Goal: Task Accomplishment & Management: Use online tool/utility

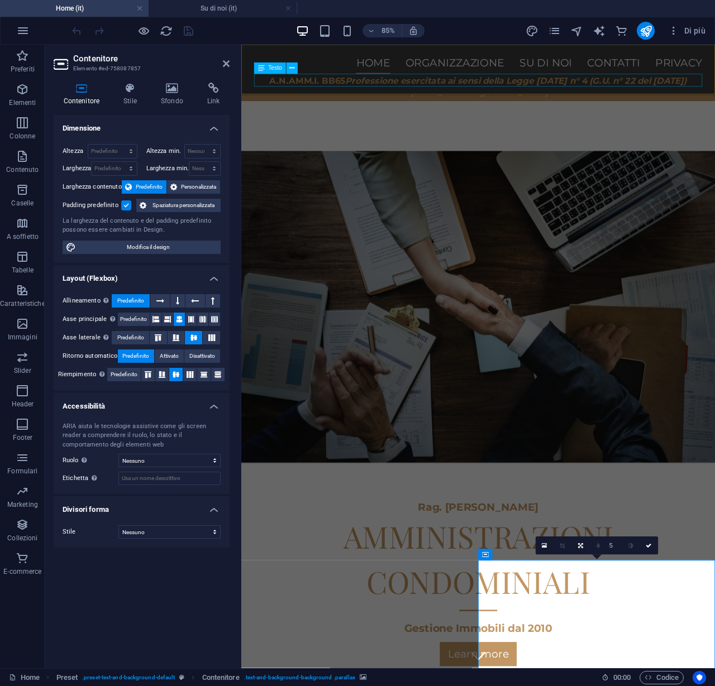
scroll to position [179, 0]
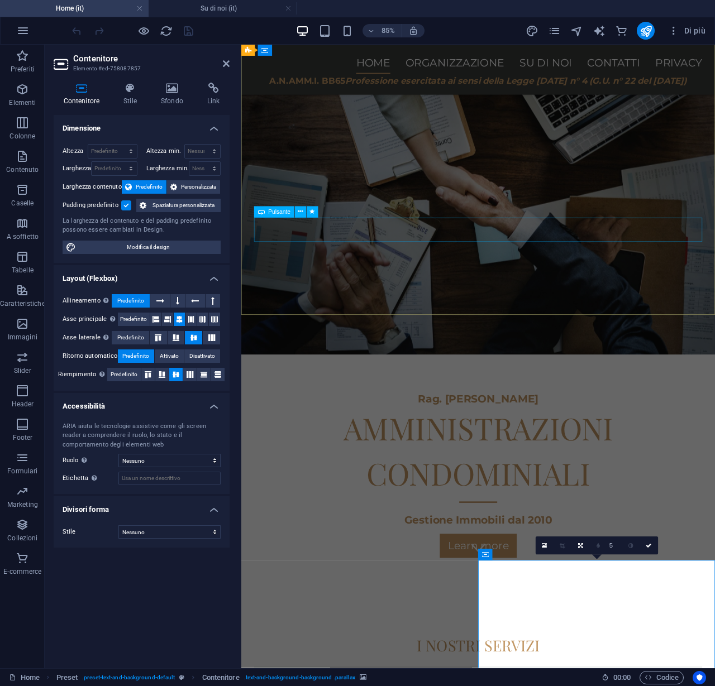
click at [344, 620] on div "Learn more" at bounding box center [519, 634] width 527 height 28
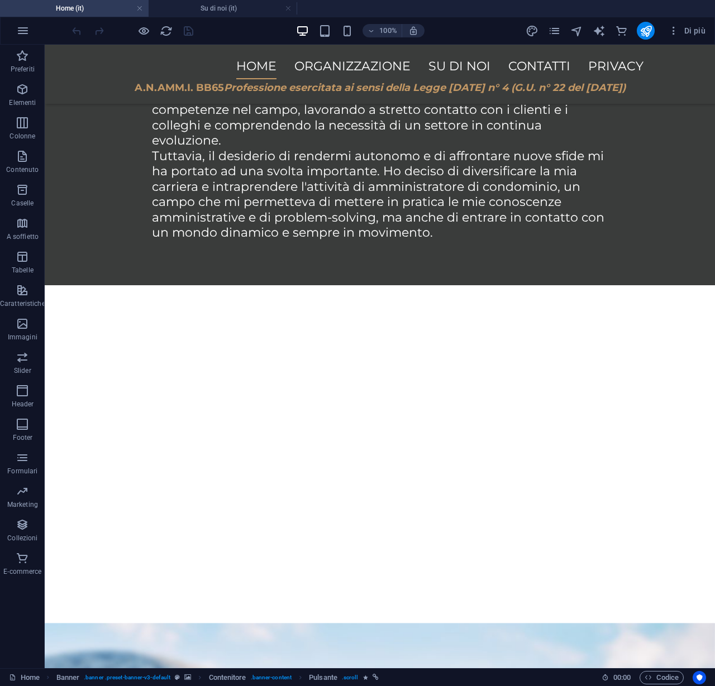
scroll to position [1372, 0]
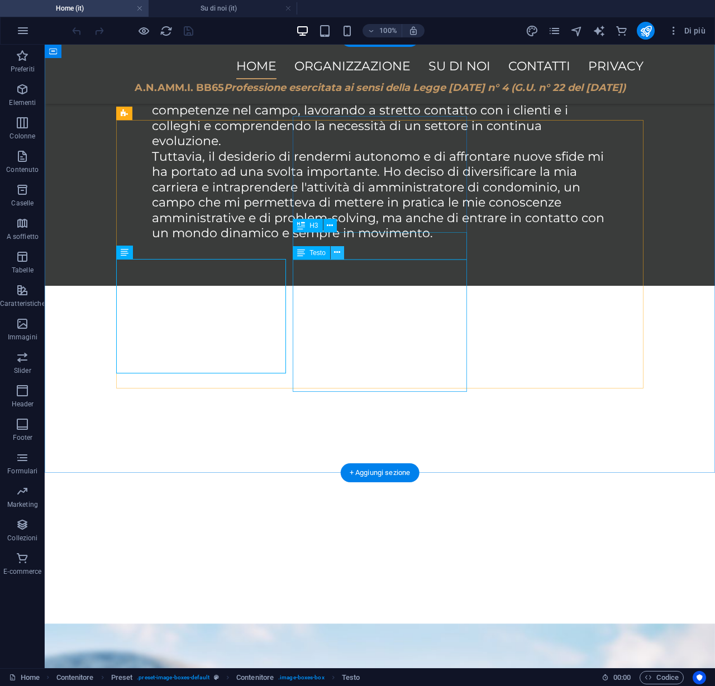
click at [337, 249] on icon at bounding box center [337, 253] width 6 height 12
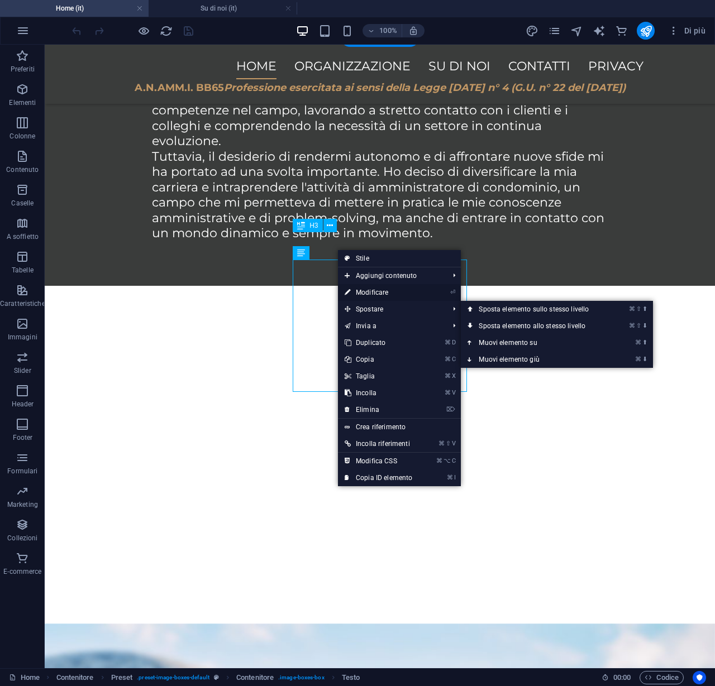
click at [360, 292] on link "⏎ Modificare" at bounding box center [378, 292] width 81 height 17
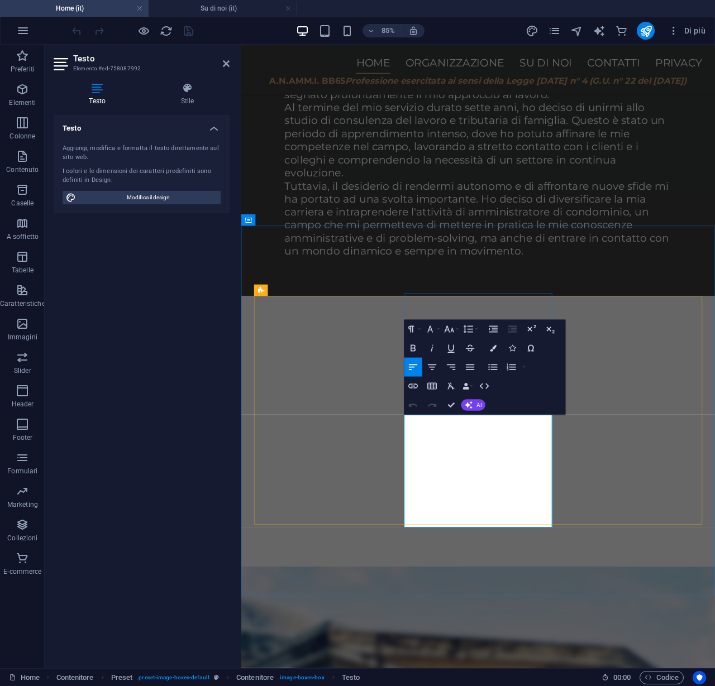
click at [463, 322] on button "Line Height" at bounding box center [470, 329] width 18 height 19
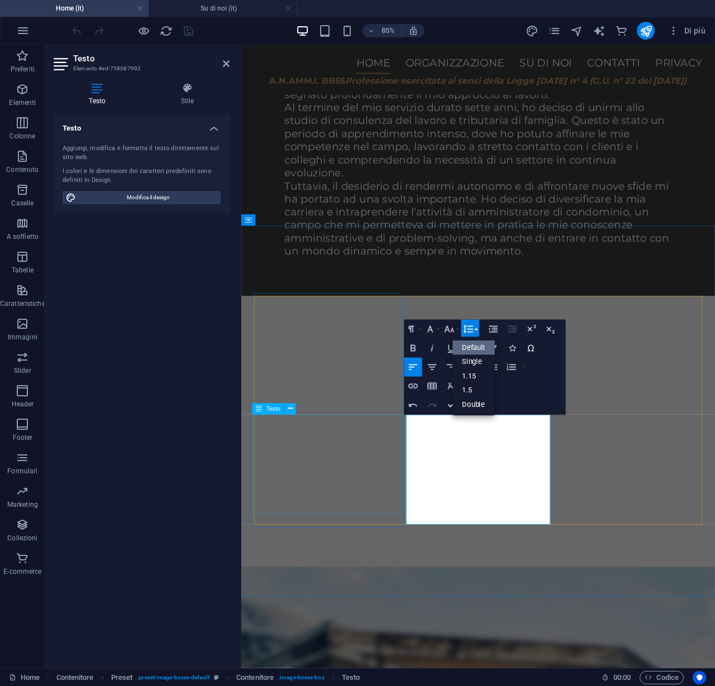
scroll to position [1181, 0]
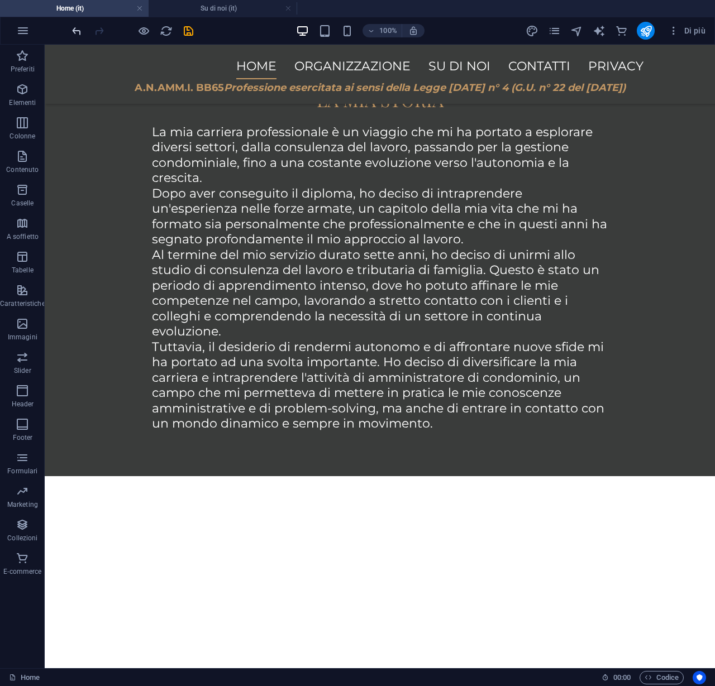
click at [82, 32] on icon "undo" at bounding box center [76, 31] width 13 height 13
click at [77, 32] on icon "undo" at bounding box center [76, 31] width 13 height 13
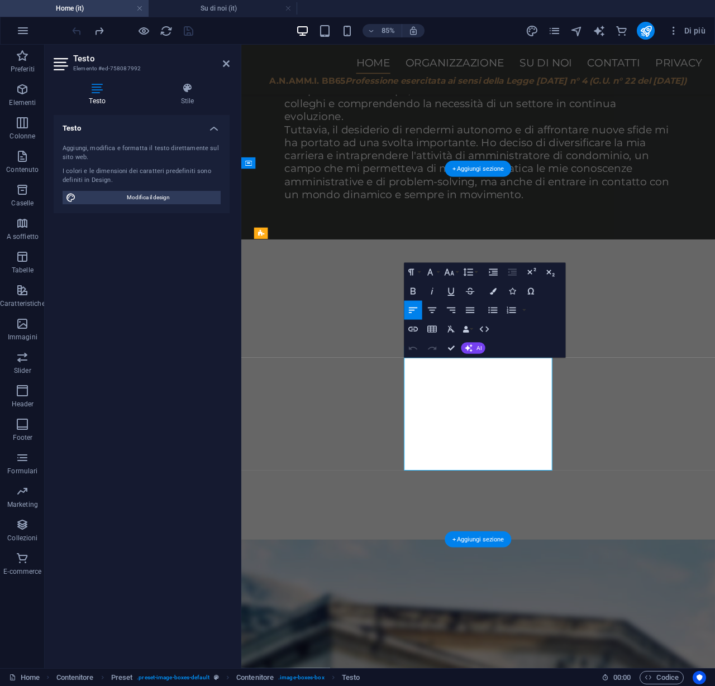
scroll to position [1441, 0]
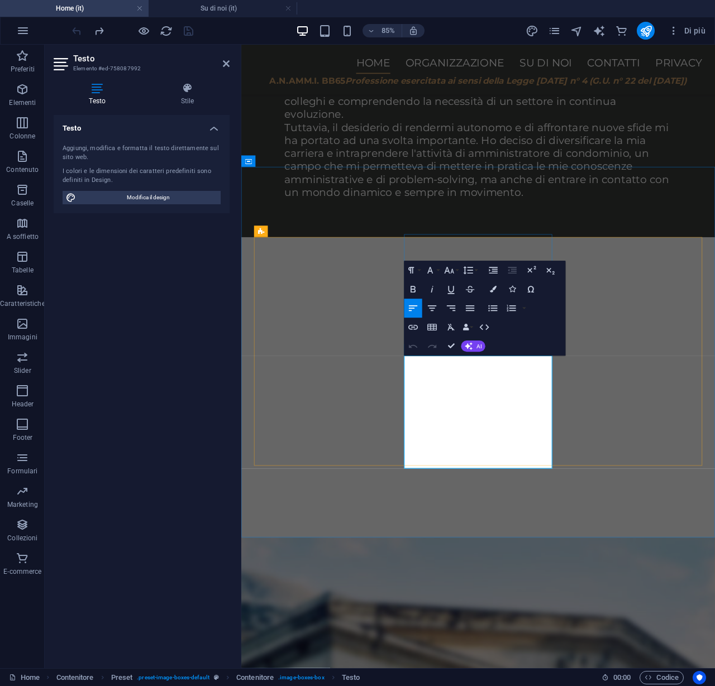
click at [420, 348] on button "Undo" at bounding box center [413, 346] width 18 height 19
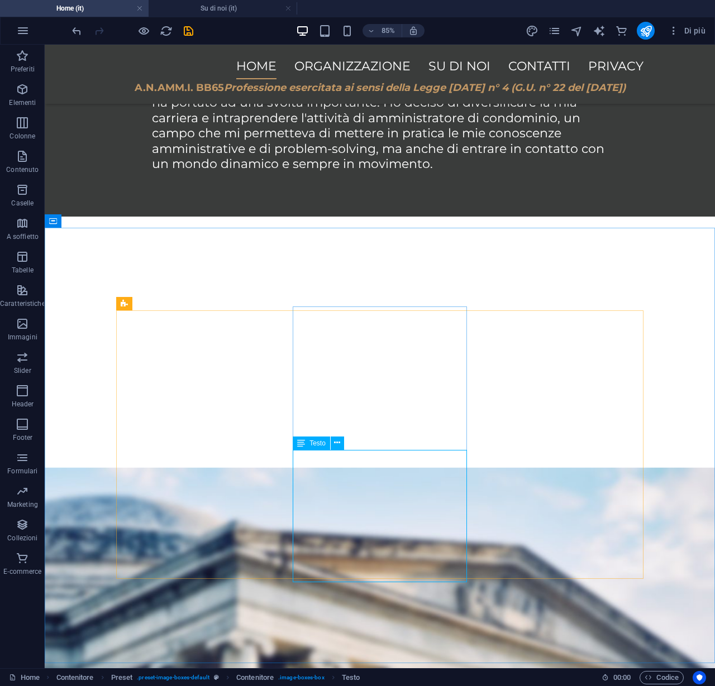
scroll to position [1181, 0]
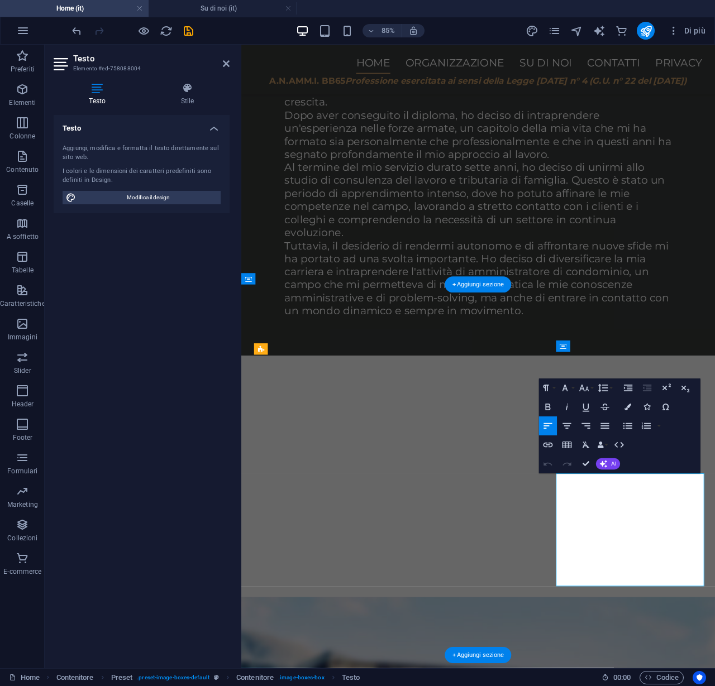
scroll to position [1309, 0]
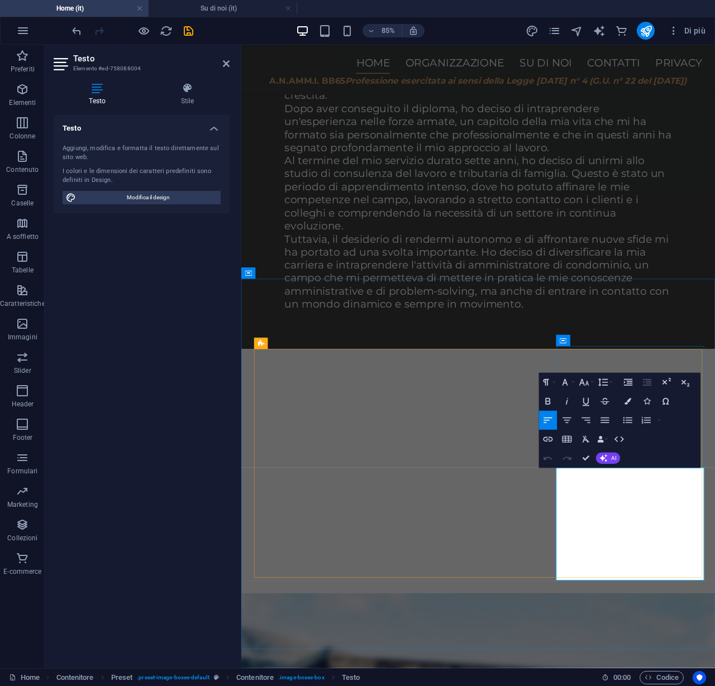
click at [545, 454] on icon "button" at bounding box center [547, 458] width 11 height 11
click at [544, 454] on icon "button" at bounding box center [547, 458] width 11 height 11
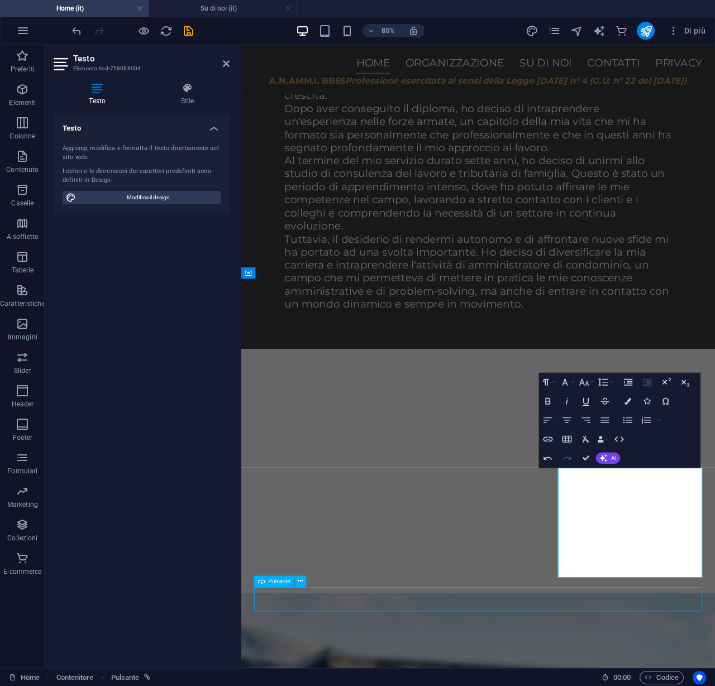
scroll to position [1181, 0]
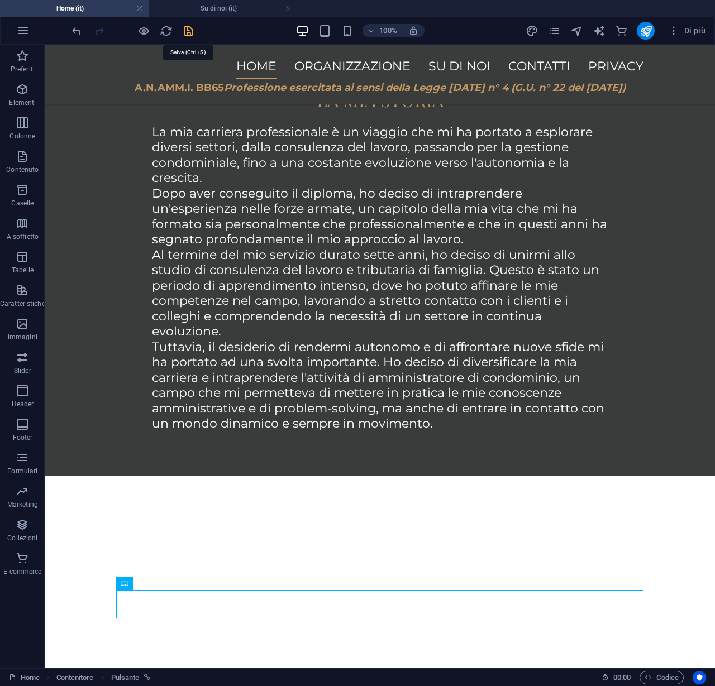
click at [183, 33] on icon "save" at bounding box center [188, 31] width 13 height 13
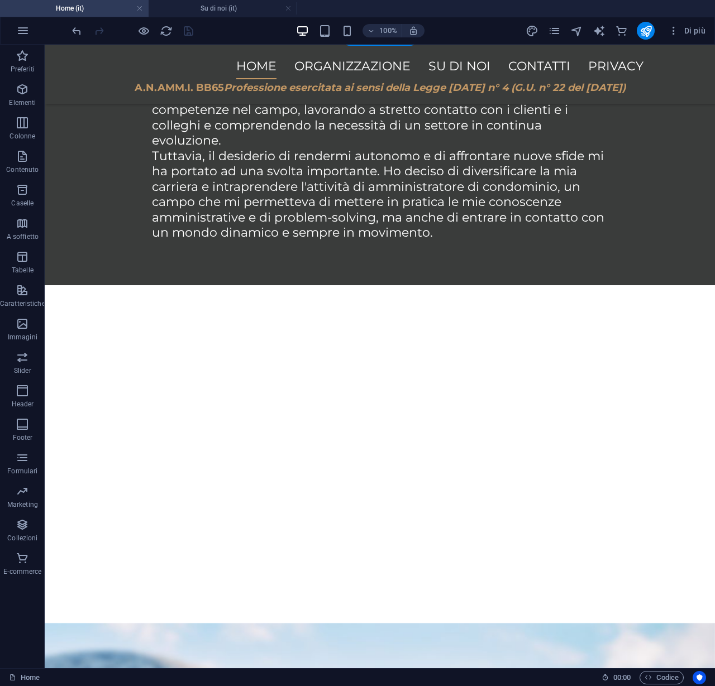
scroll to position [1372, 0]
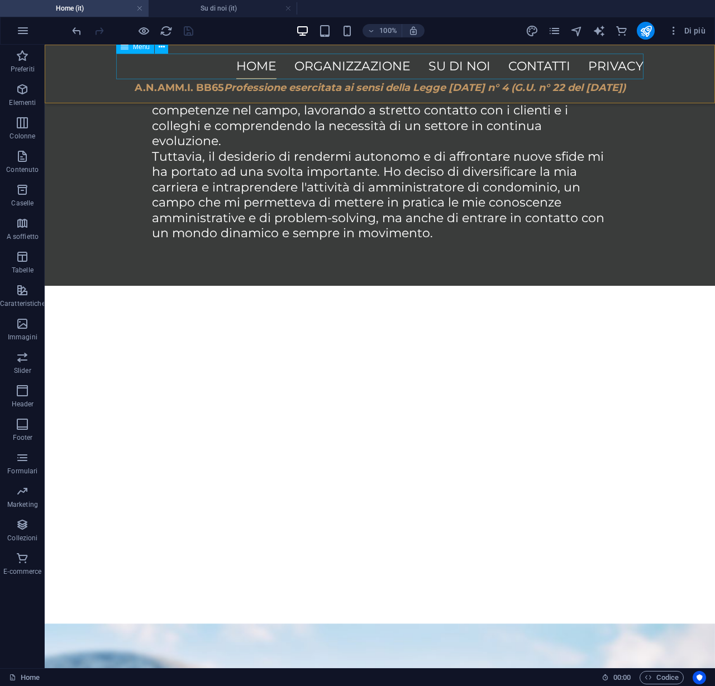
click at [479, 66] on nav "Home Organizzazione Su di noi Contatti privacy" at bounding box center [379, 67] width 527 height 26
click at [559, 36] on icon "pages" at bounding box center [554, 31] width 13 height 13
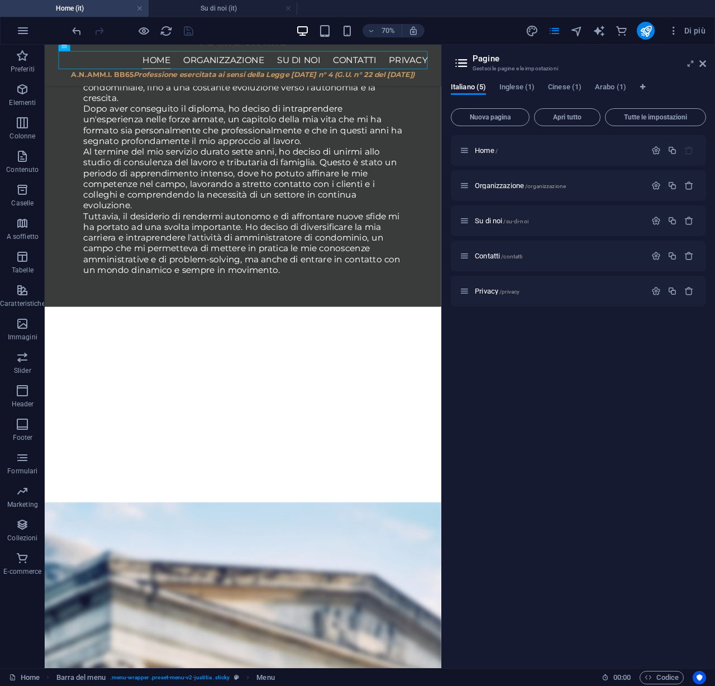
click at [491, 271] on div "Home / Organizzazione /organizzazione Su di noi /su-di-noi Contatti /contatti P…" at bounding box center [578, 220] width 255 height 171
click at [490, 262] on div "Contatti /contatti" at bounding box center [552, 256] width 186 height 13
click at [489, 258] on span "Contatti /contatti" at bounding box center [498, 256] width 47 height 8
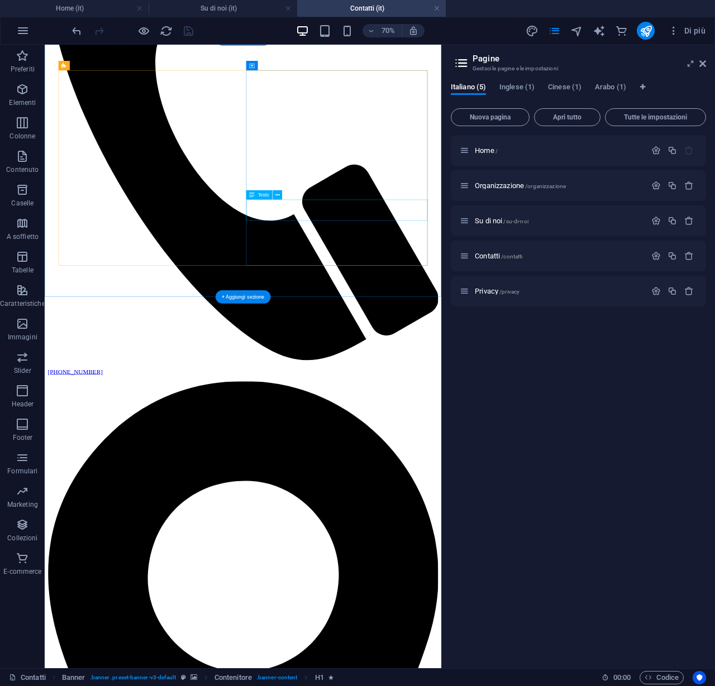
scroll to position [305, 0]
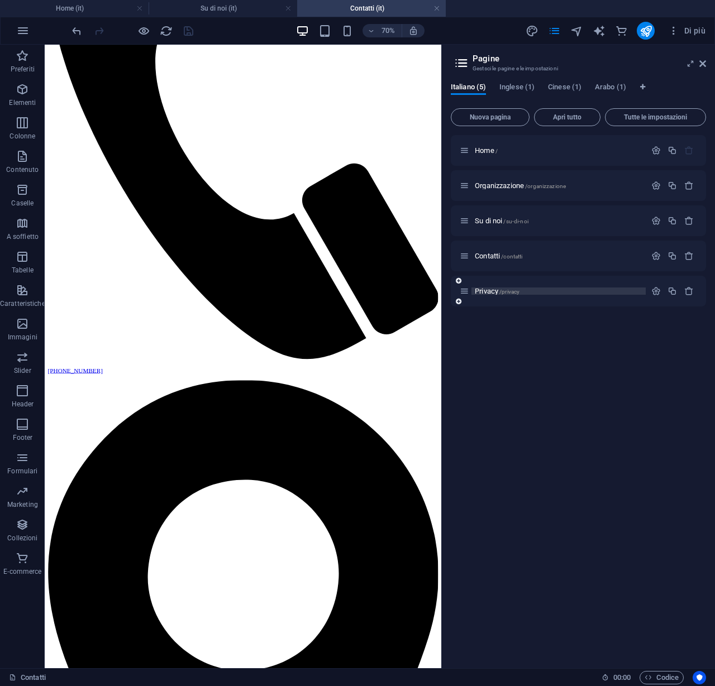
click at [474, 291] on div "Privacy /privacy" at bounding box center [558, 291] width 174 height 7
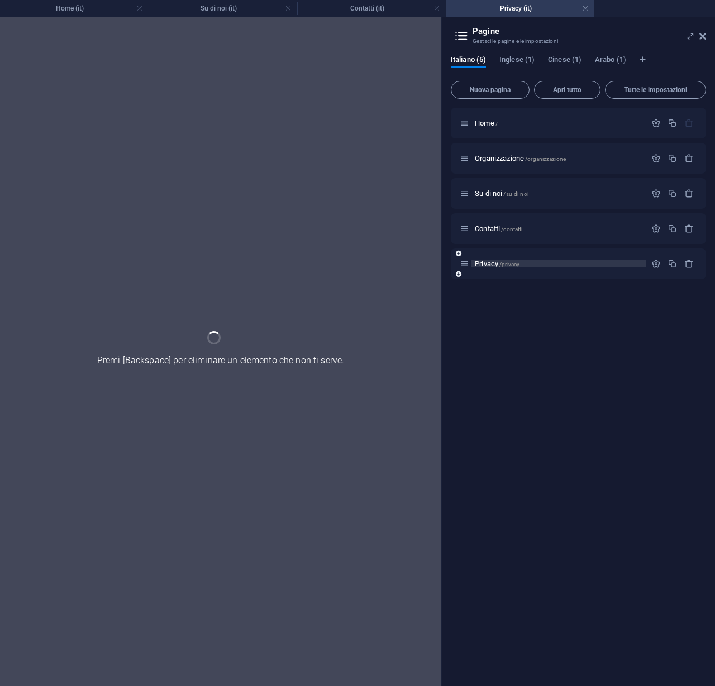
scroll to position [0, 0]
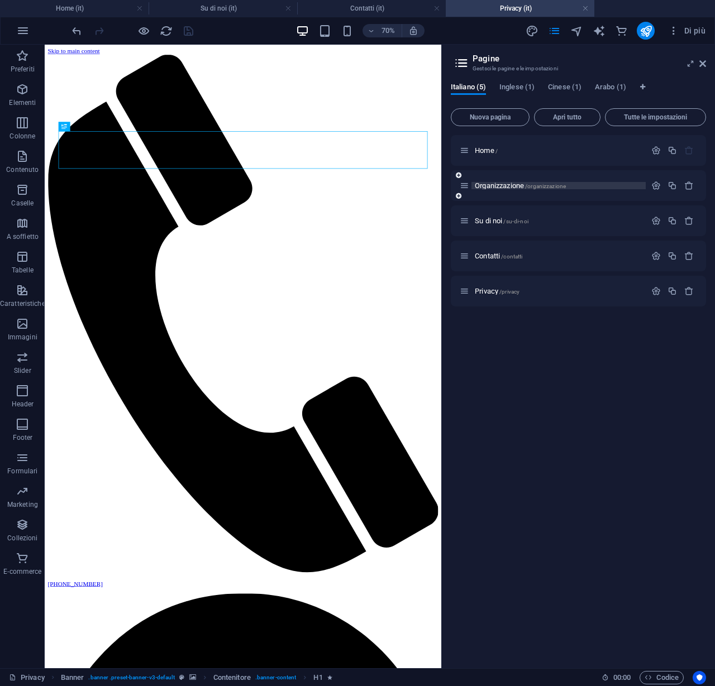
click at [494, 187] on span "Organizzazione /organizzazione" at bounding box center [520, 185] width 91 height 8
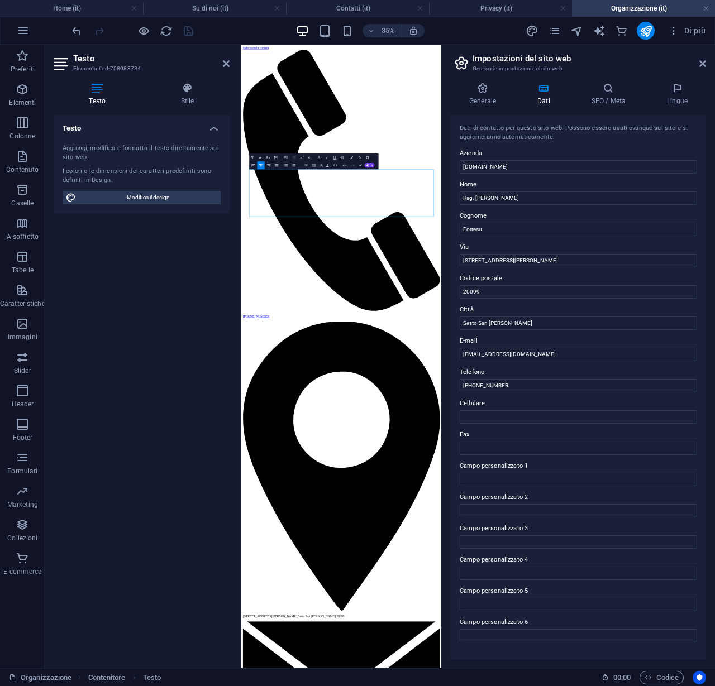
click at [69, 32] on div "35% Di più" at bounding box center [358, 30] width 714 height 27
click at [78, 32] on icon "undo" at bounding box center [76, 31] width 13 height 13
click at [344, 168] on button "Undo" at bounding box center [344, 165] width 7 height 8
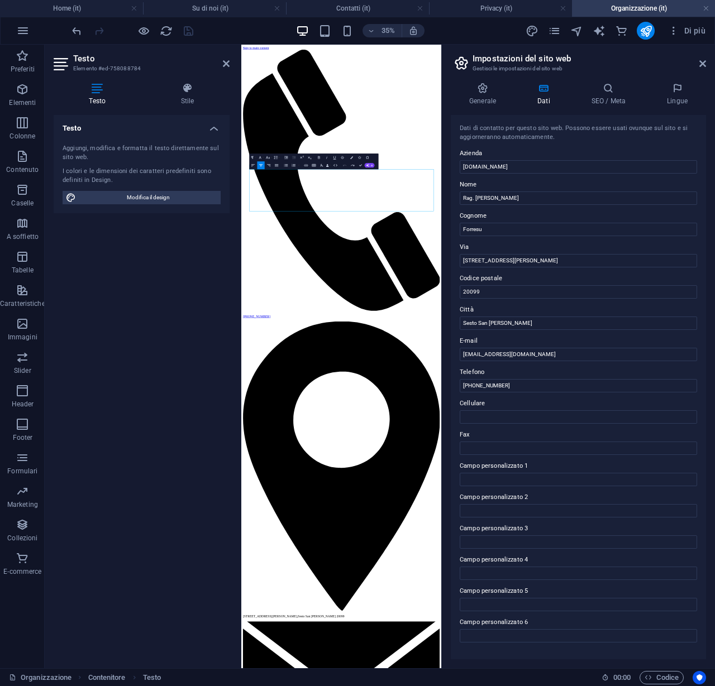
click at [700, 66] on icon at bounding box center [702, 63] width 7 height 9
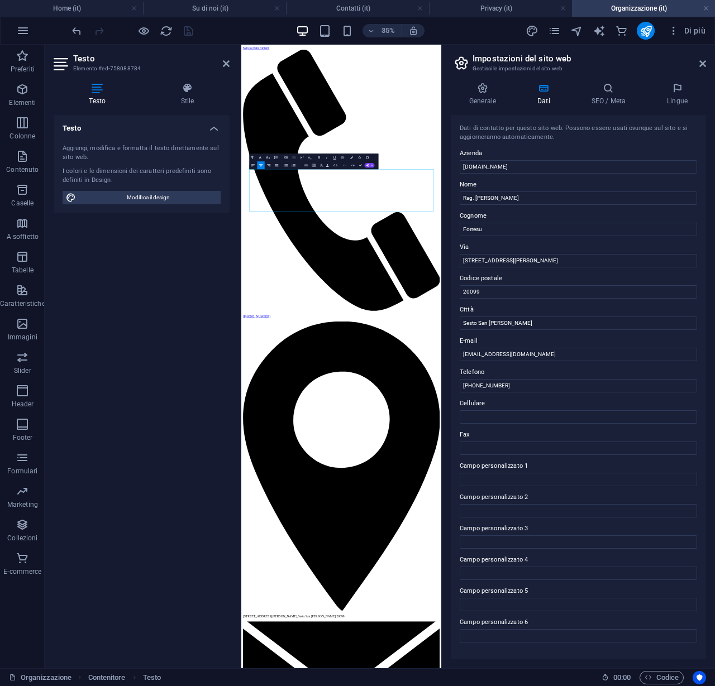
click at [698, 65] on header "Impostazioni del sito web Gestisci le impostazioni del sito web" at bounding box center [579, 59] width 253 height 29
click at [702, 65] on icon at bounding box center [702, 63] width 7 height 9
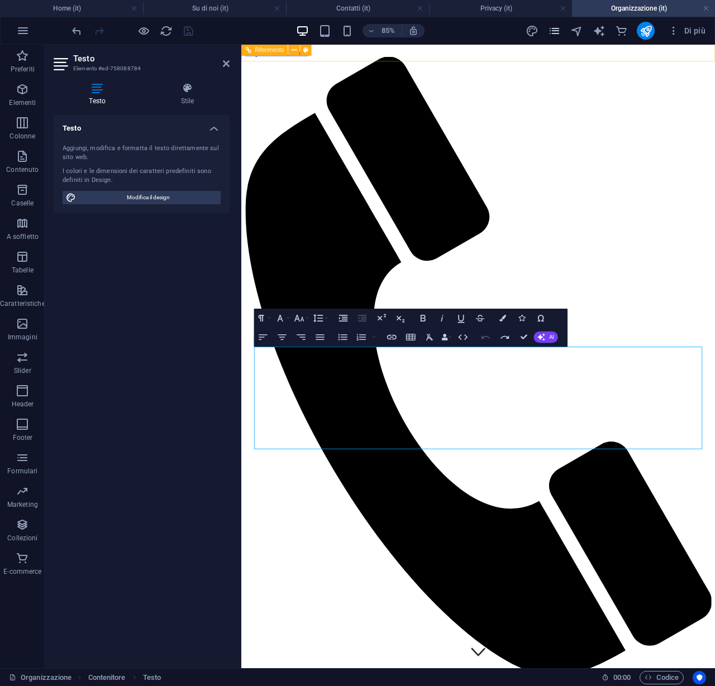
click at [553, 32] on icon "pages" at bounding box center [554, 31] width 13 height 13
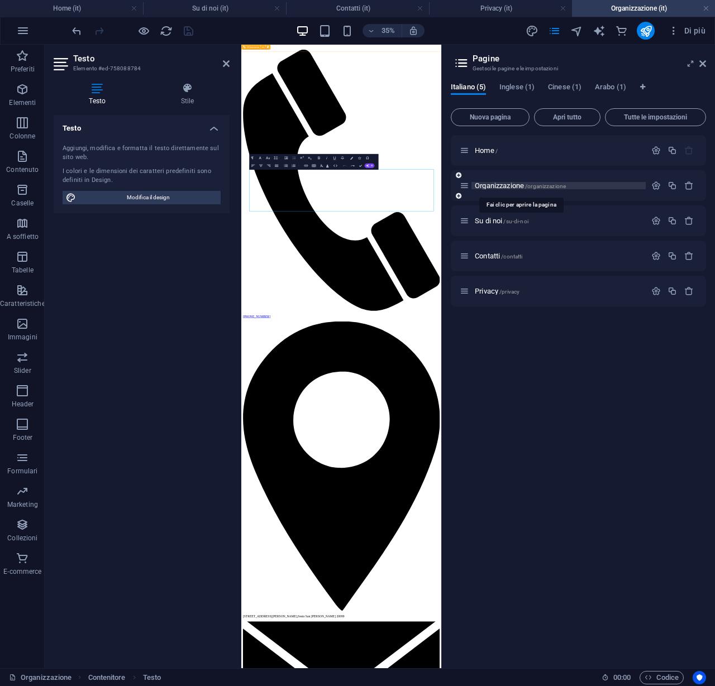
click at [529, 185] on span "/organizzazione" at bounding box center [545, 186] width 41 height 6
click at [497, 157] on div "Home /" at bounding box center [578, 150] width 255 height 31
click at [485, 152] on span "Home /" at bounding box center [486, 150] width 23 height 8
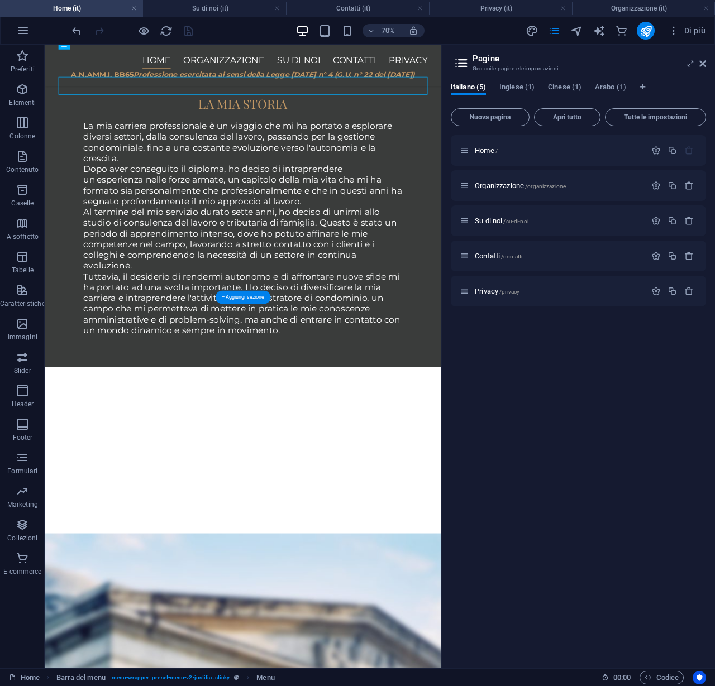
scroll to position [1288, 0]
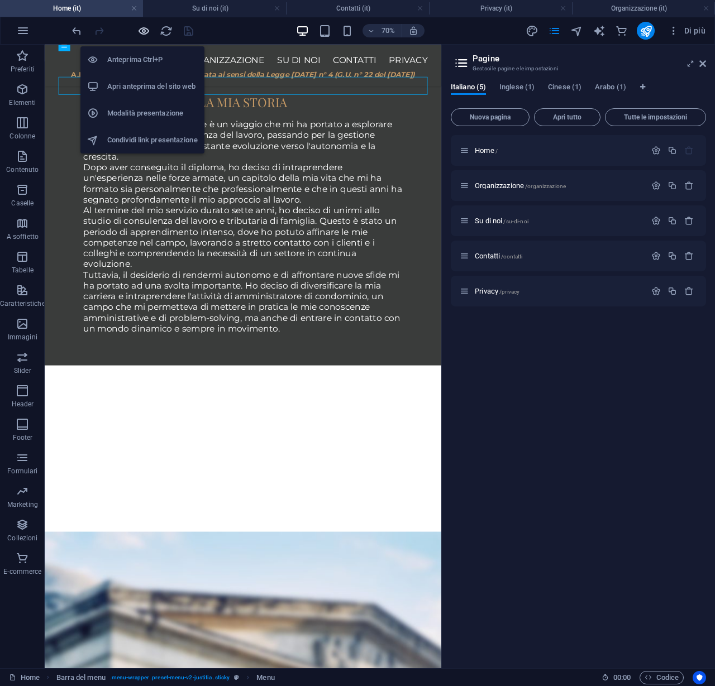
click at [149, 32] on icon "button" at bounding box center [143, 31] width 13 height 13
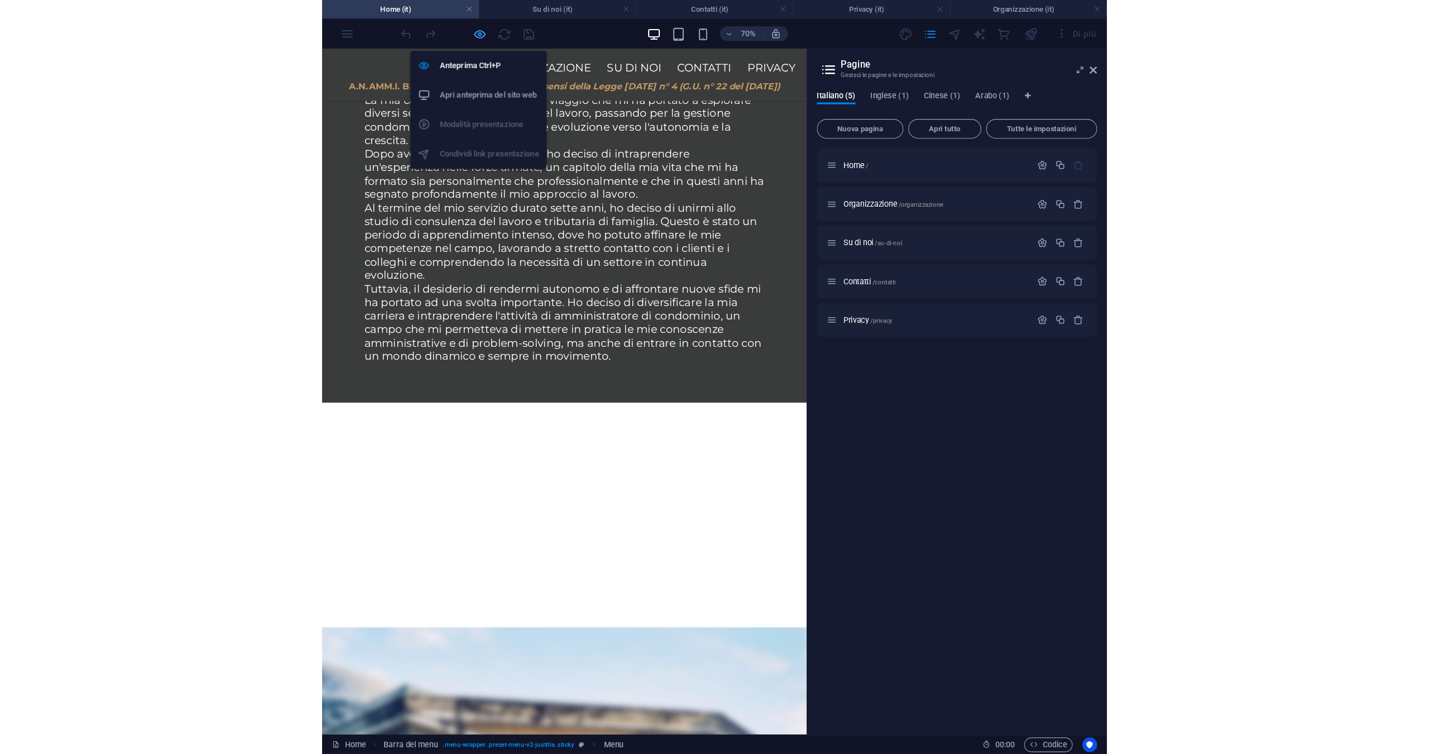
scroll to position [1268, 0]
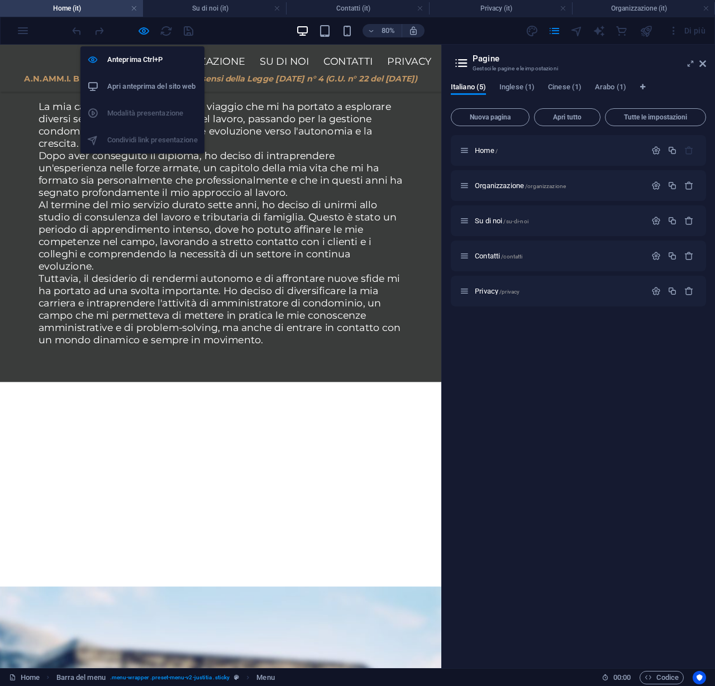
click at [131, 90] on h6 "Apri anteprima del sito web" at bounding box center [152, 86] width 90 height 13
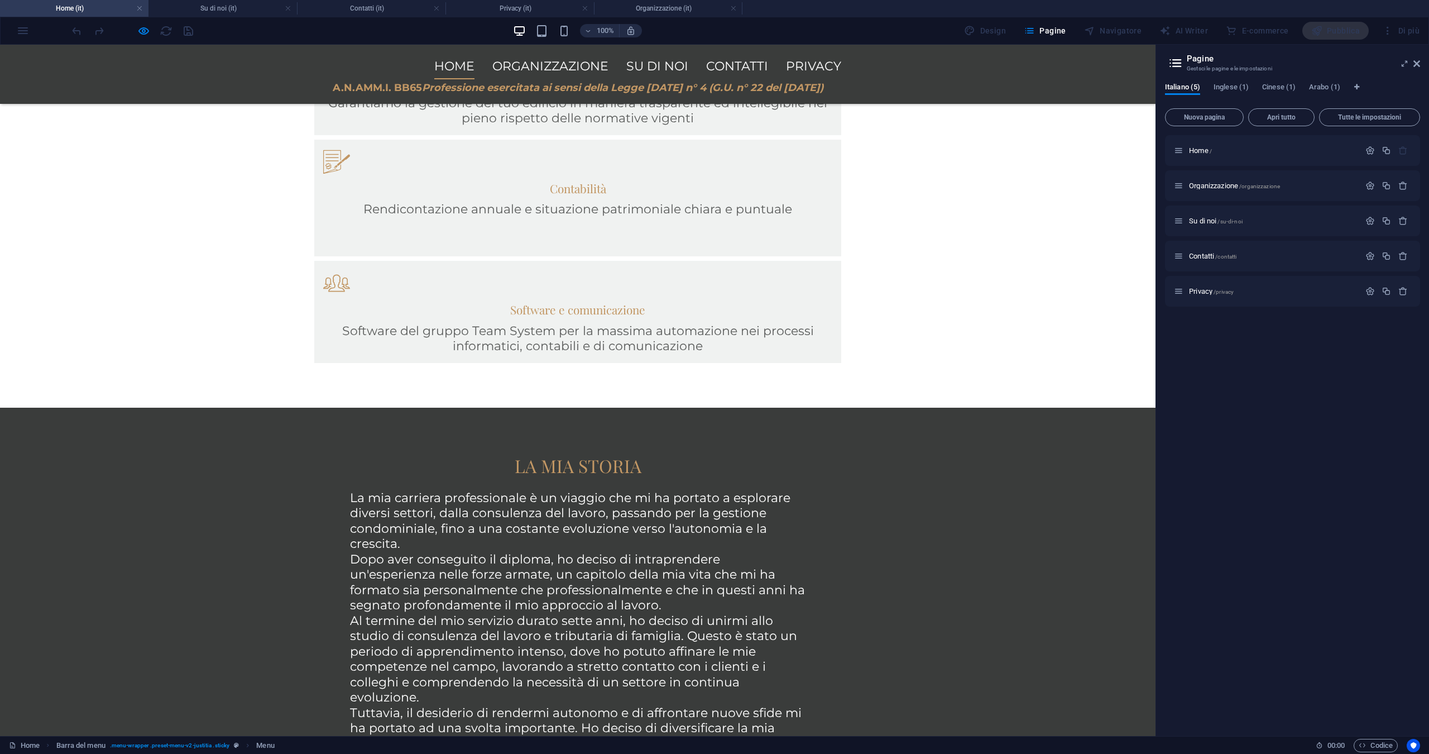
scroll to position [850, 0]
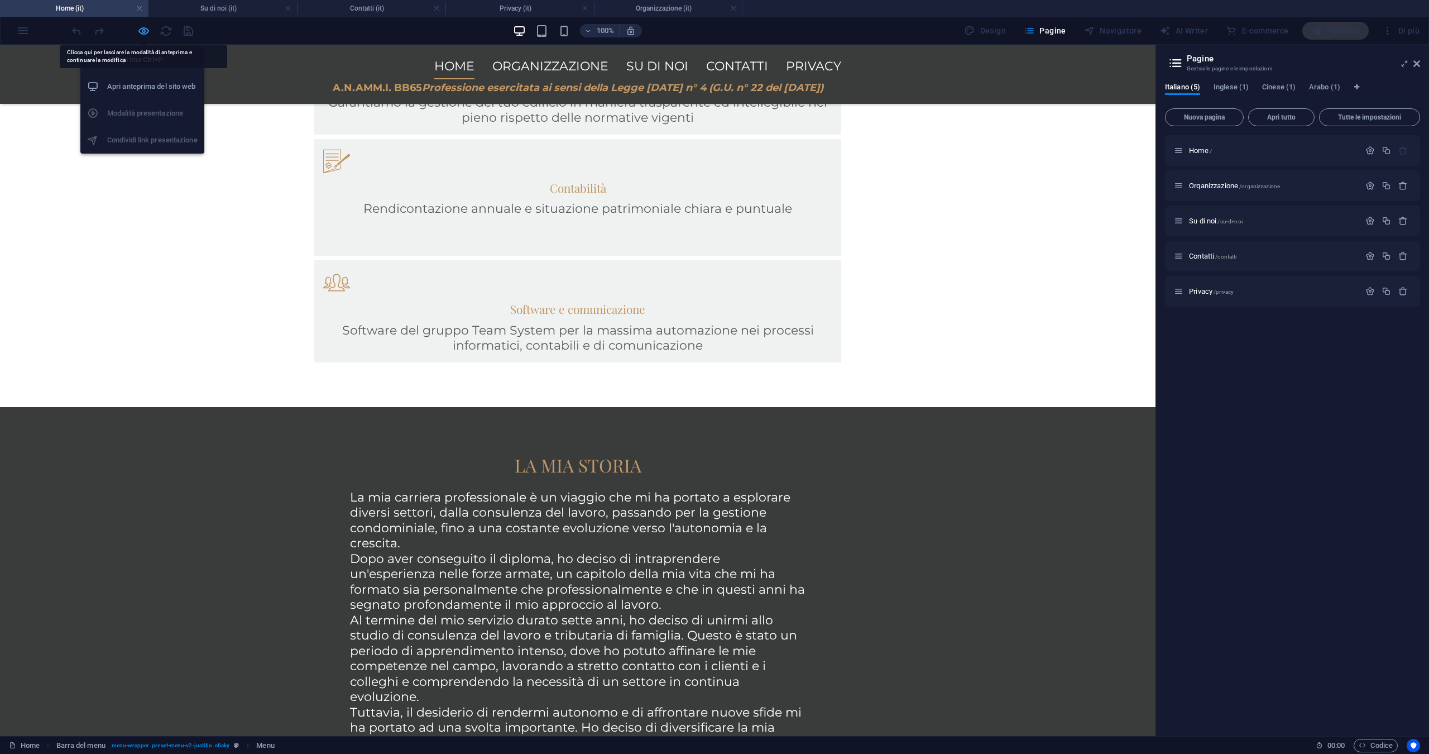
click at [140, 32] on icon "button" at bounding box center [143, 31] width 13 height 13
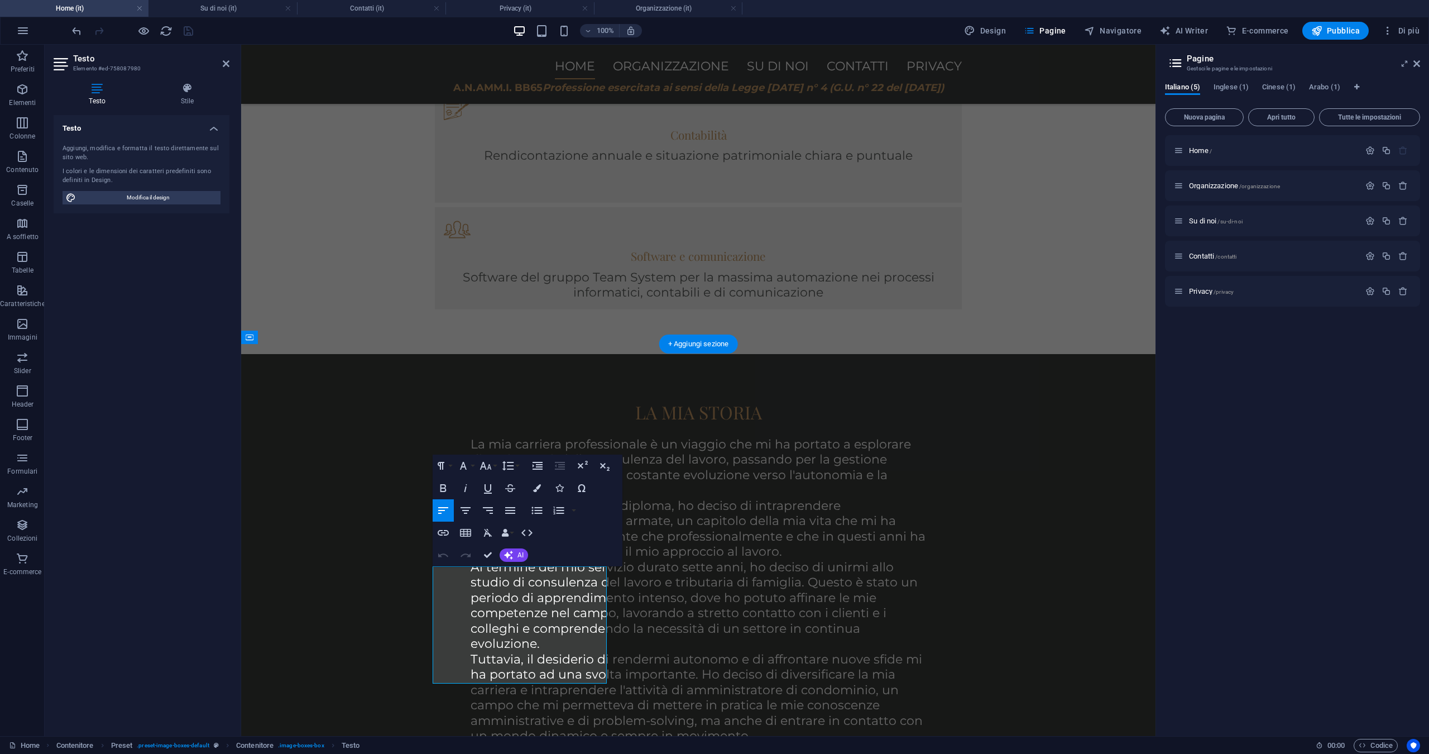
scroll to position [911, 0]
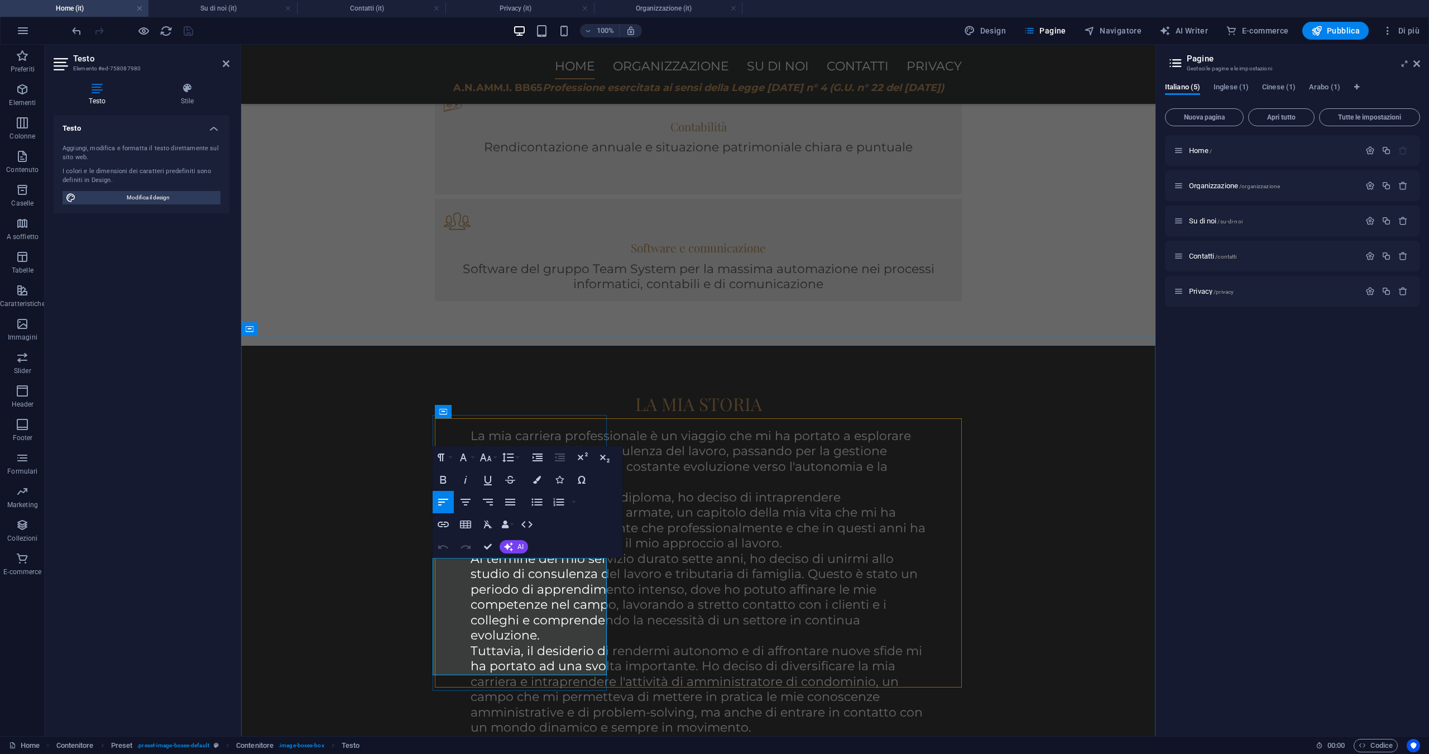
drag, startPoint x: 512, startPoint y: 660, endPoint x: 438, endPoint y: 656, distance: 73.8
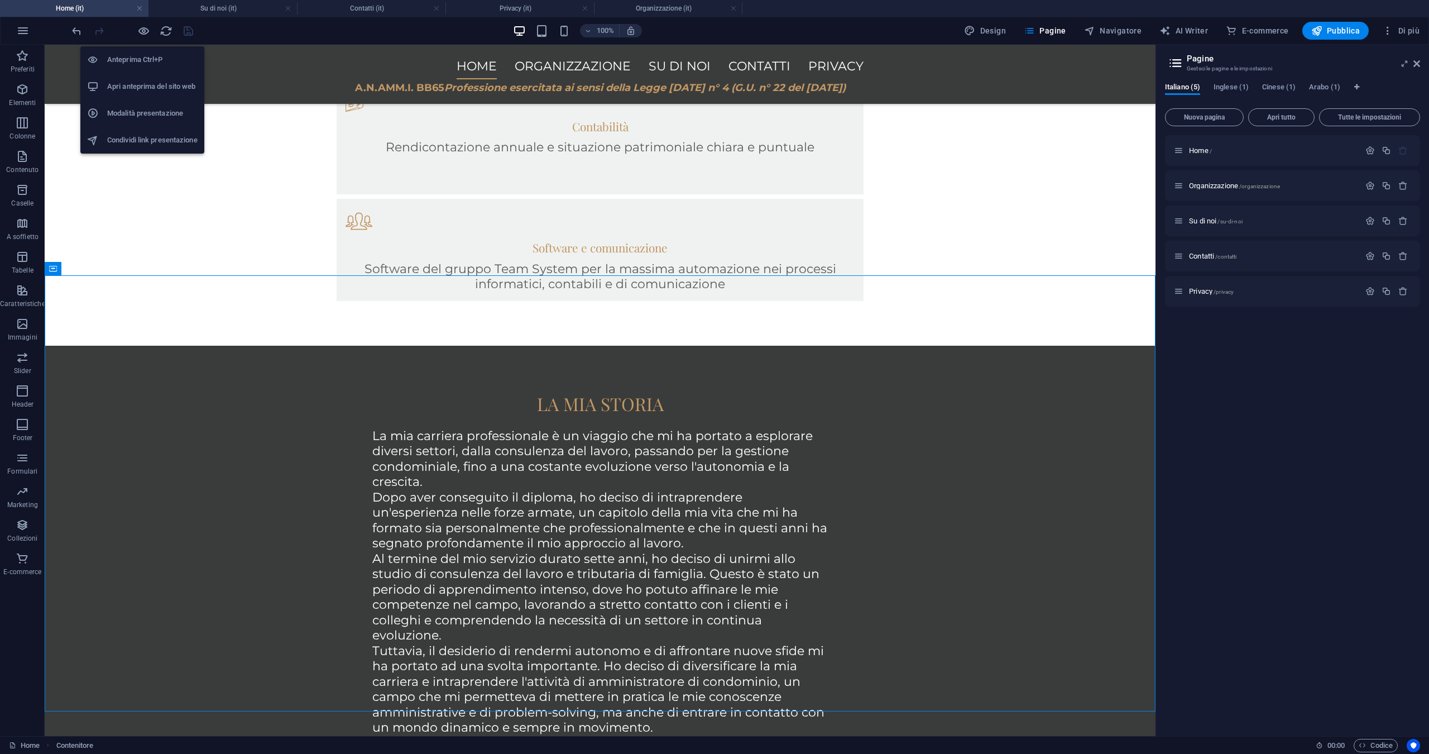
click at [149, 88] on h6 "Apri anteprima del sito web" at bounding box center [152, 86] width 90 height 13
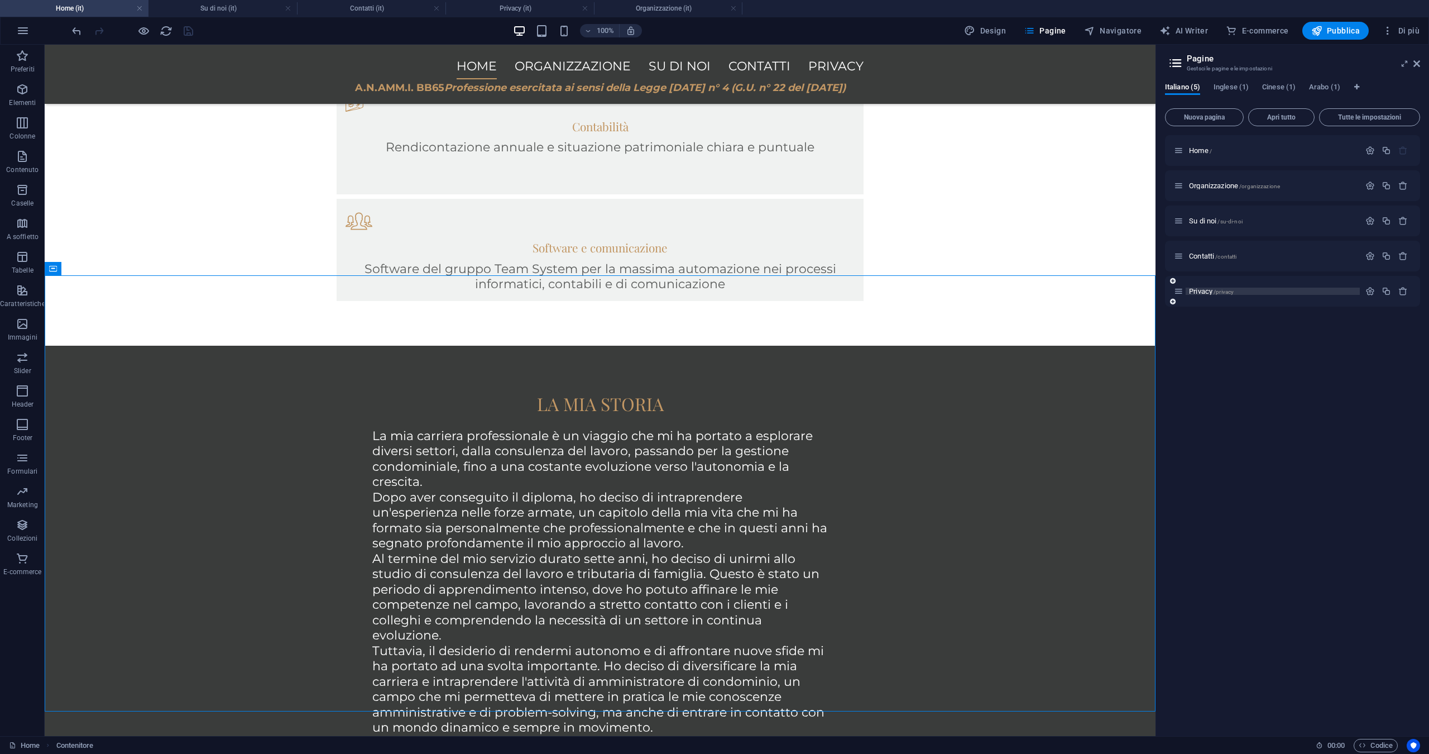
click at [714, 290] on span "Privacy /privacy" at bounding box center [1211, 291] width 45 height 8
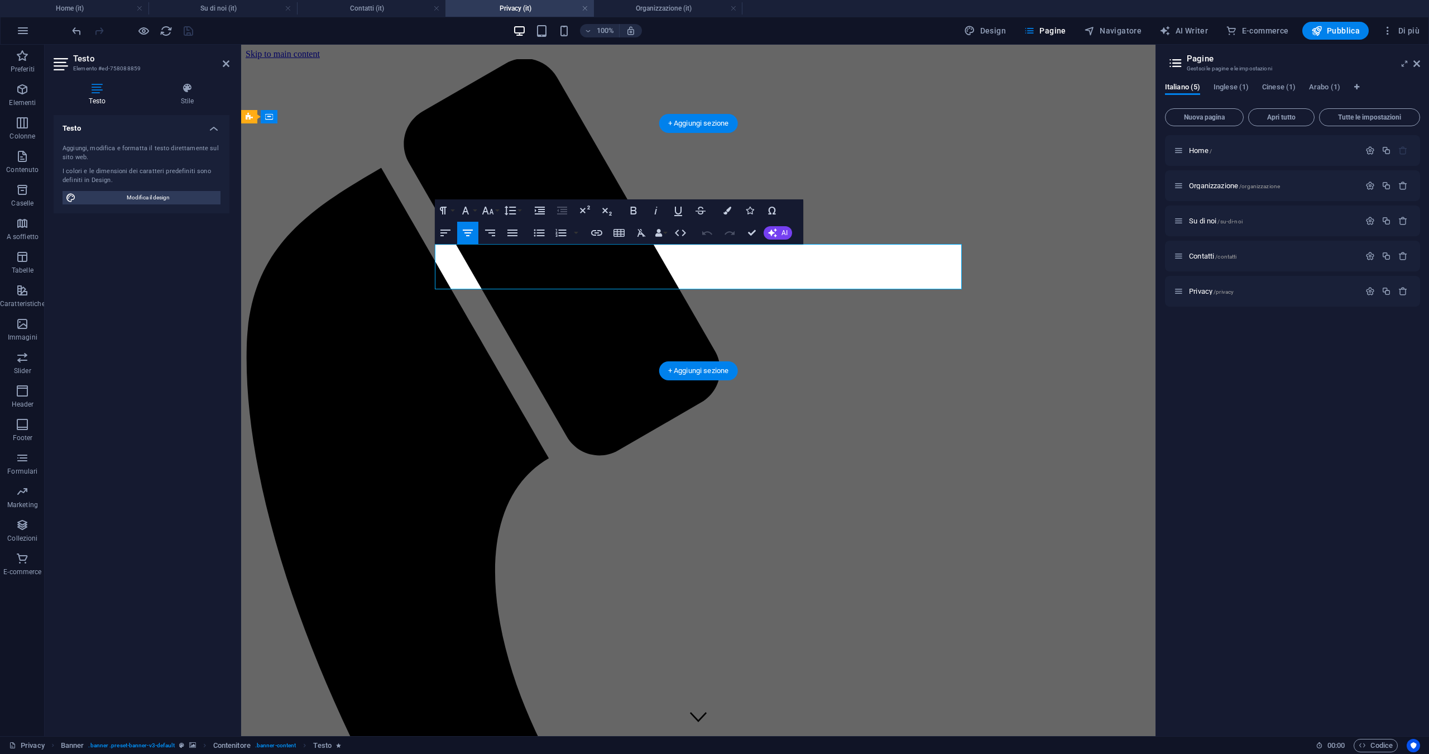
drag, startPoint x: 763, startPoint y: 285, endPoint x: 545, endPoint y: 257, distance: 219.5
drag, startPoint x: 444, startPoint y: 251, endPoint x: 769, endPoint y: 282, distance: 326.4
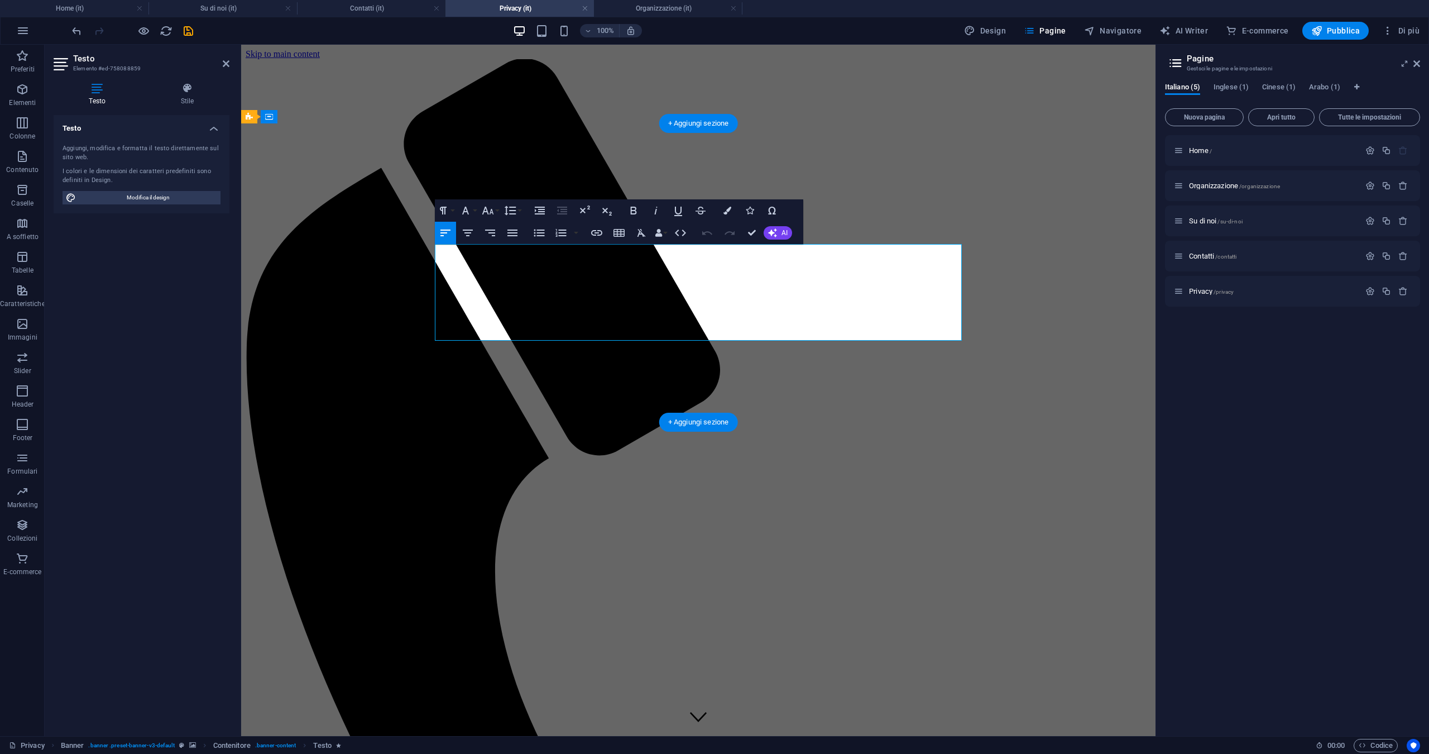
drag, startPoint x: 735, startPoint y: 312, endPoint x: 429, endPoint y: 249, distance: 312.4
click at [714, 215] on button "Colors" at bounding box center [727, 210] width 21 height 22
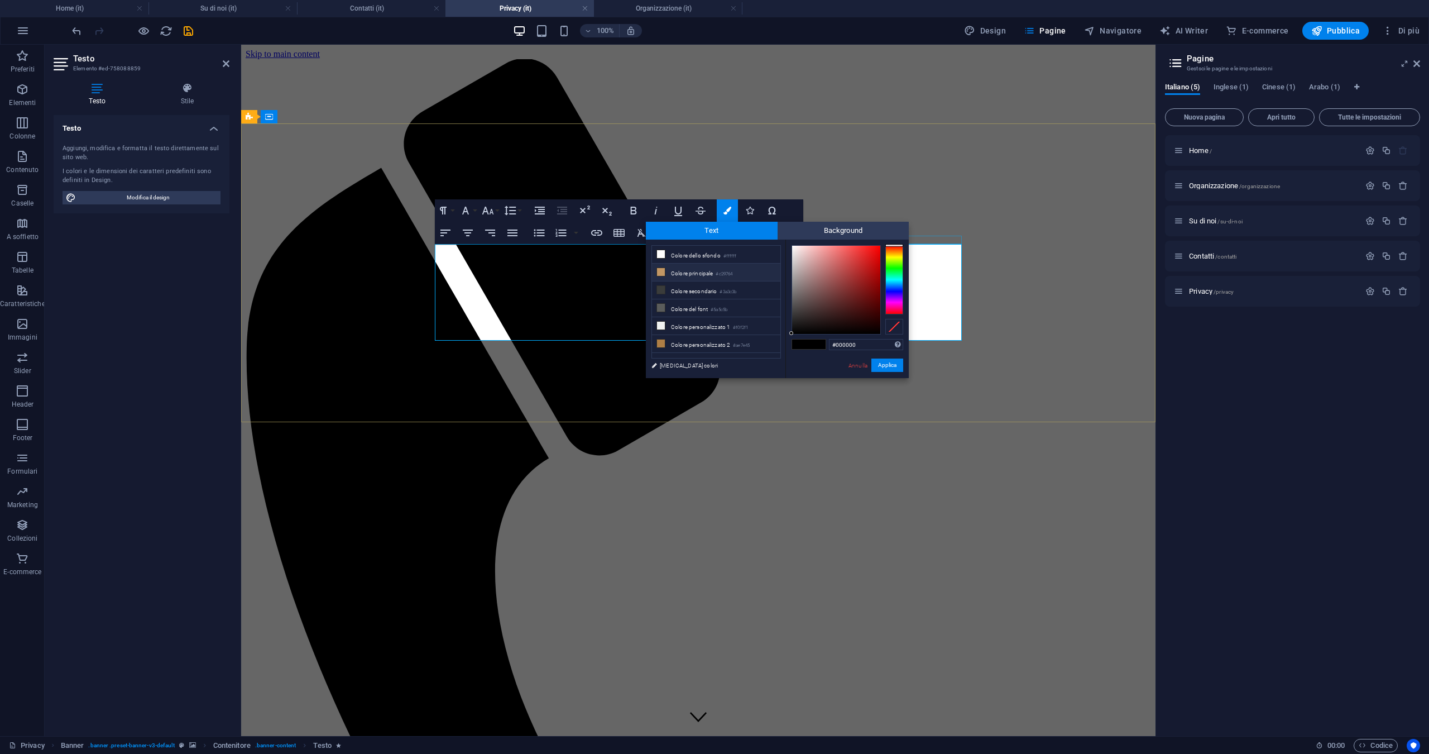
click at [699, 272] on li "Colore principale #c29764" at bounding box center [716, 273] width 128 height 18
type input "#c29764"
click at [714, 367] on button "Applica" at bounding box center [888, 364] width 32 height 13
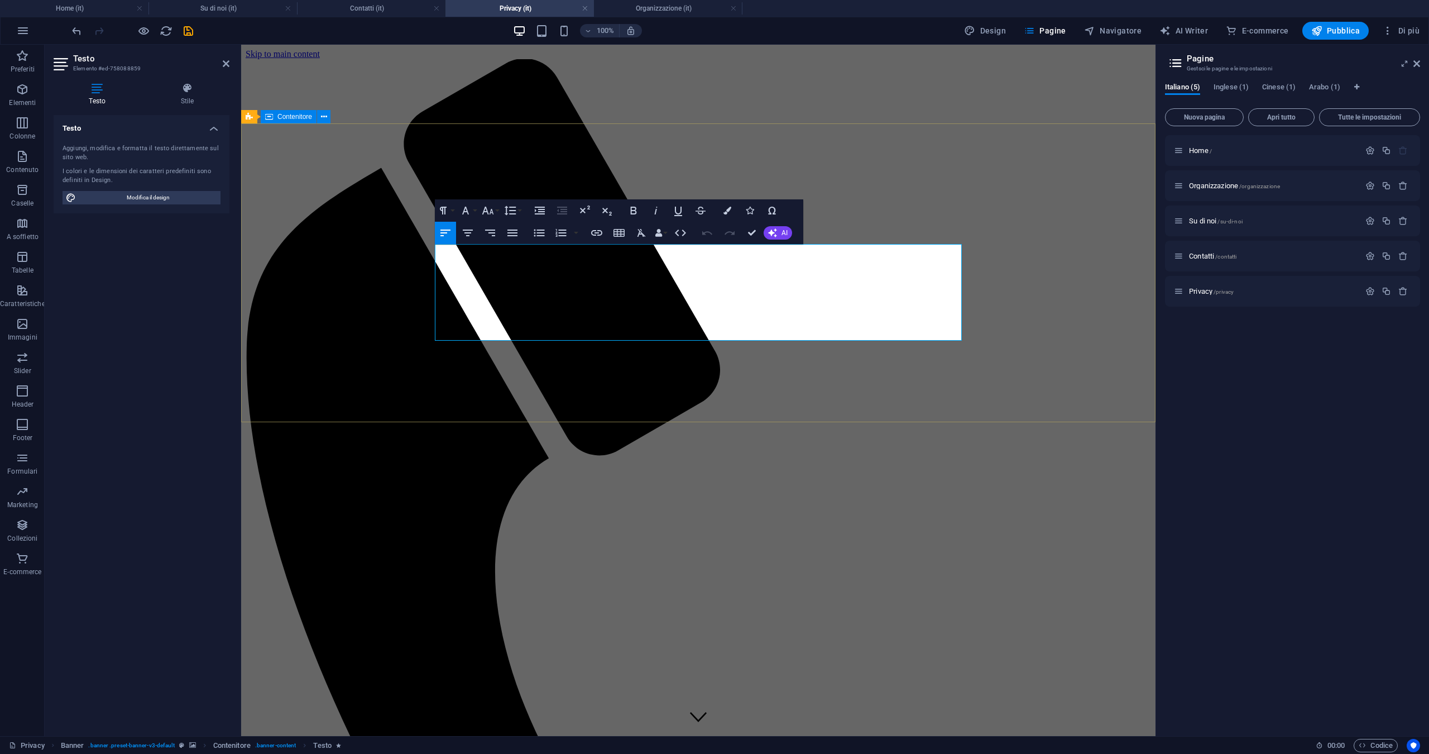
drag, startPoint x: 735, startPoint y: 315, endPoint x: 431, endPoint y: 253, distance: 310.6
click at [509, 237] on icon "button" at bounding box center [512, 232] width 13 height 13
click at [468, 233] on icon "button" at bounding box center [468, 232] width 10 height 7
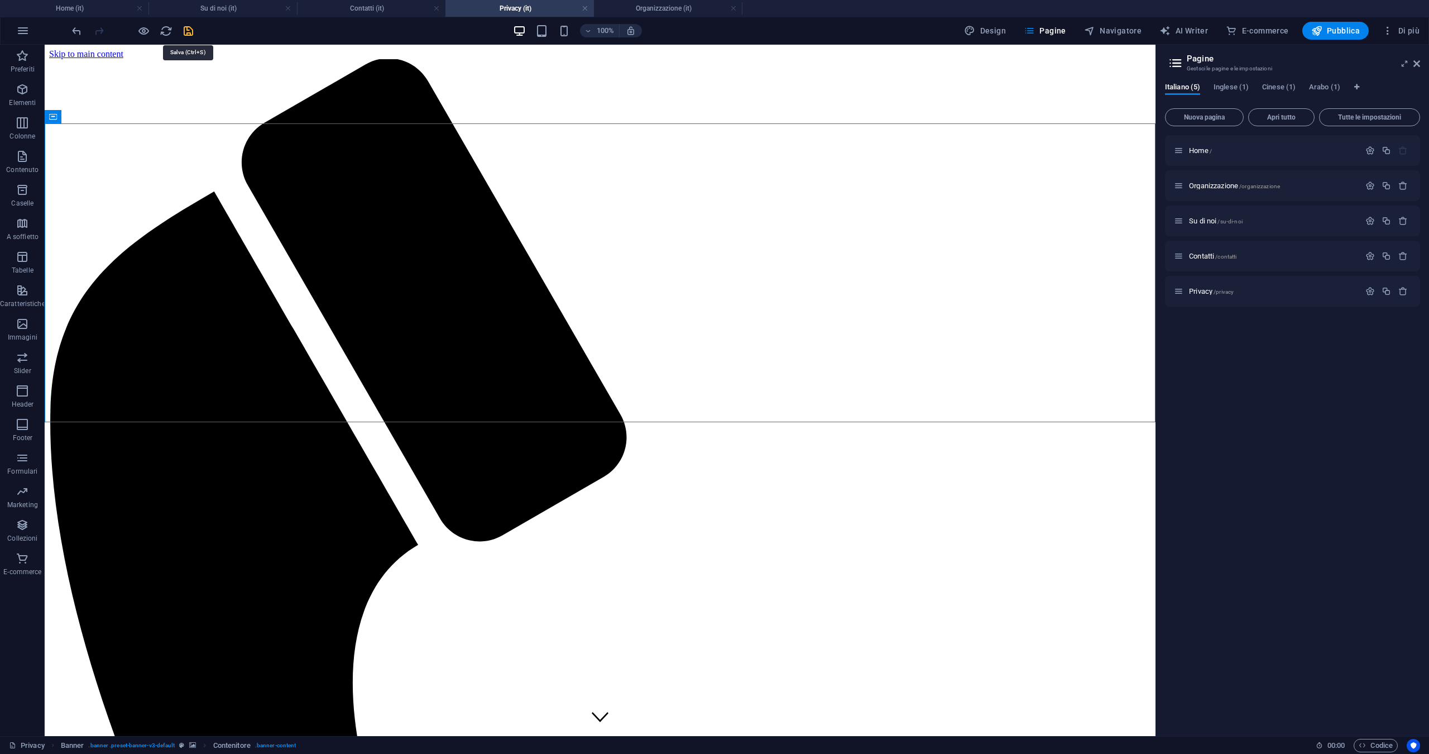
click at [184, 35] on icon "save" at bounding box center [188, 31] width 13 height 13
